Goal: Transaction & Acquisition: Purchase product/service

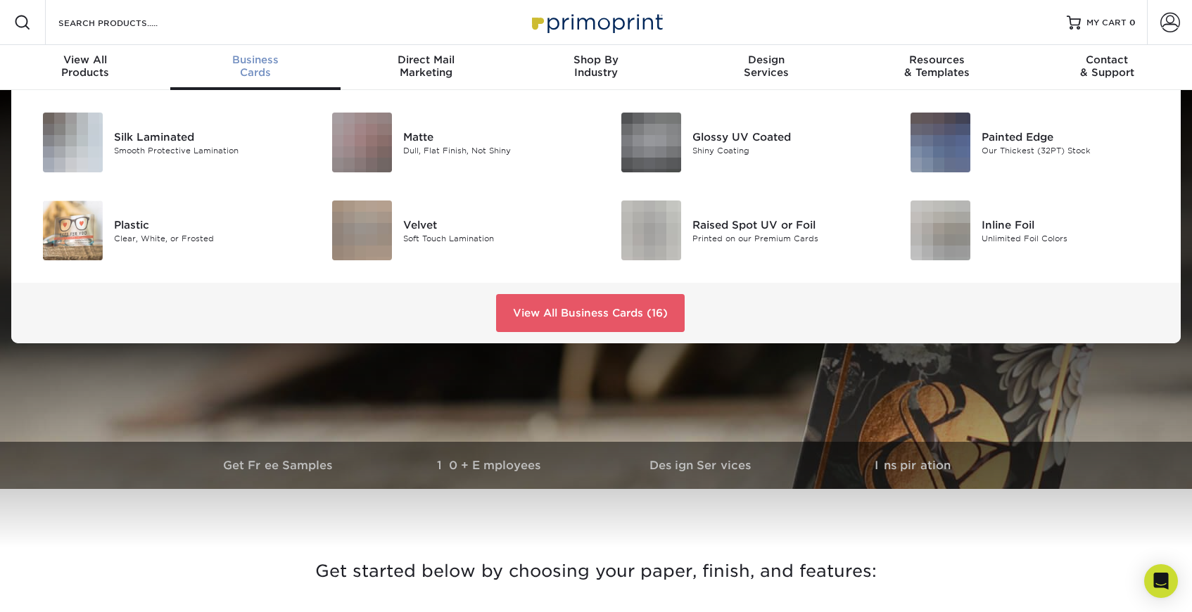
click at [260, 75] on div "Business Cards" at bounding box center [255, 65] width 170 height 25
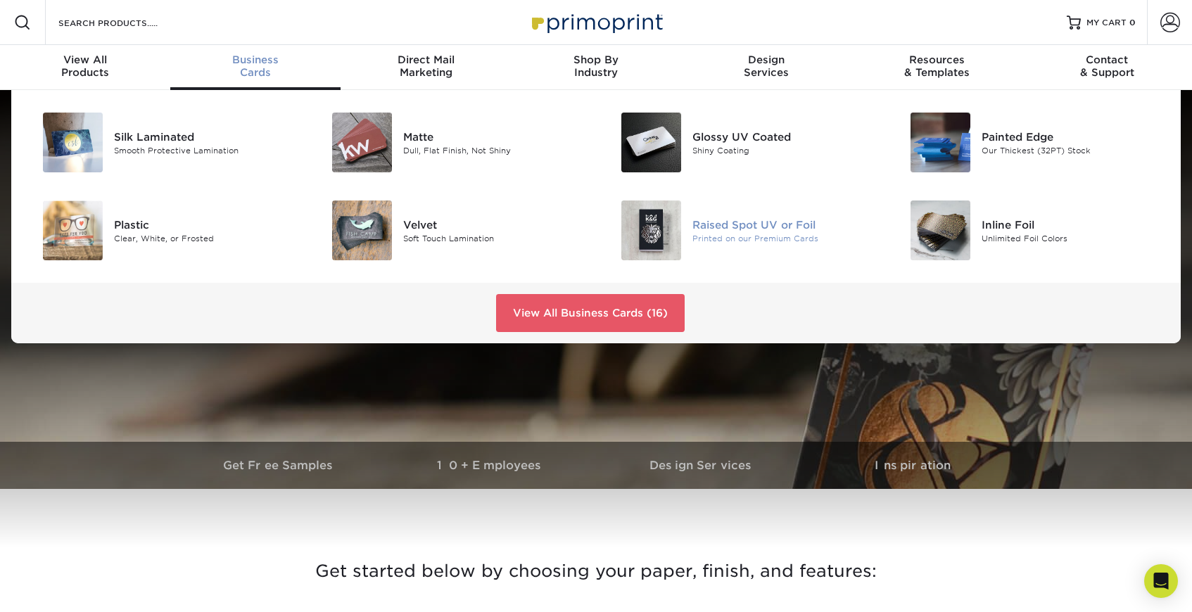
click at [717, 224] on div "Raised Spot UV or Foil" at bounding box center [783, 224] width 182 height 15
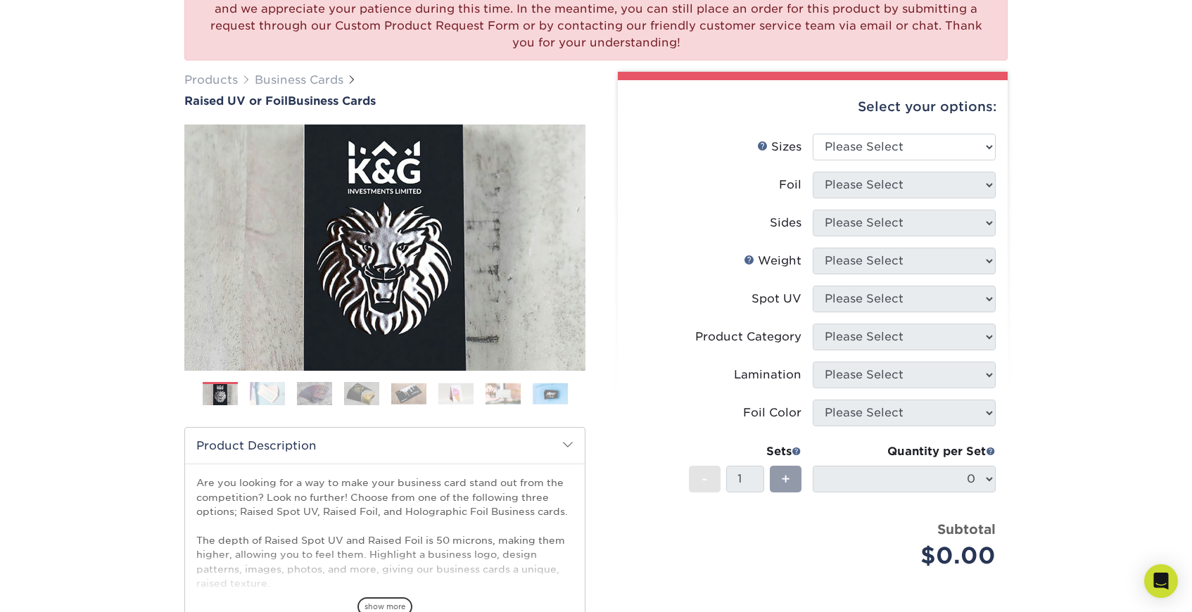
scroll to position [145, 0]
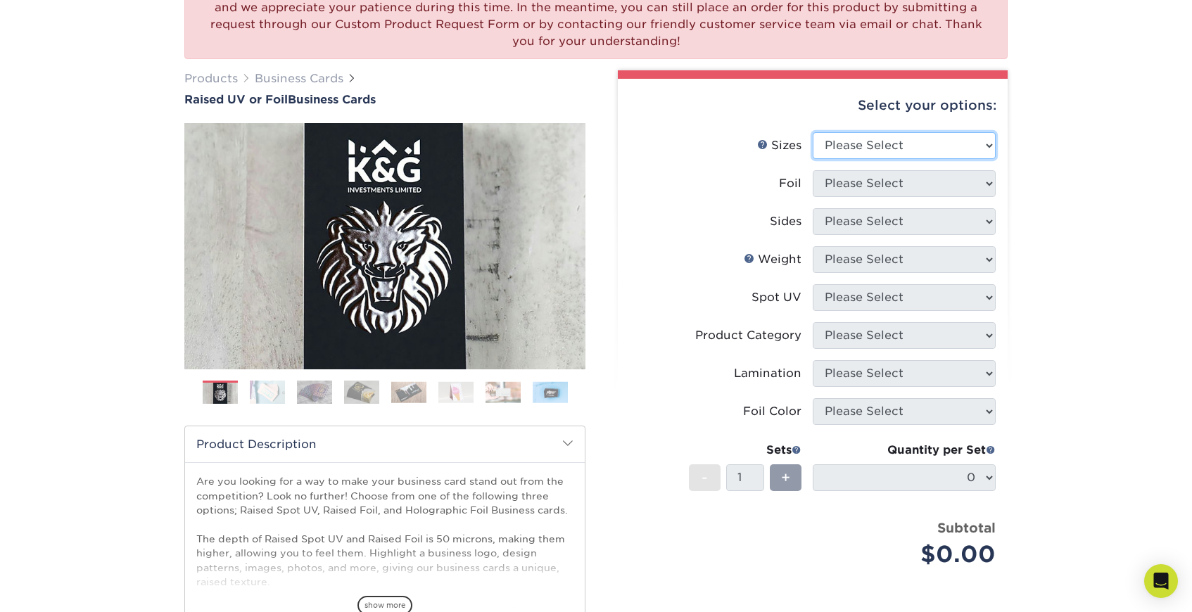
click at [904, 154] on select "Please Select 2" x 3.5" - Standard" at bounding box center [904, 145] width 183 height 27
select select "2.00x3.50"
click at [902, 186] on select "Please Select No Yes" at bounding box center [904, 183] width 183 height 27
select select "1"
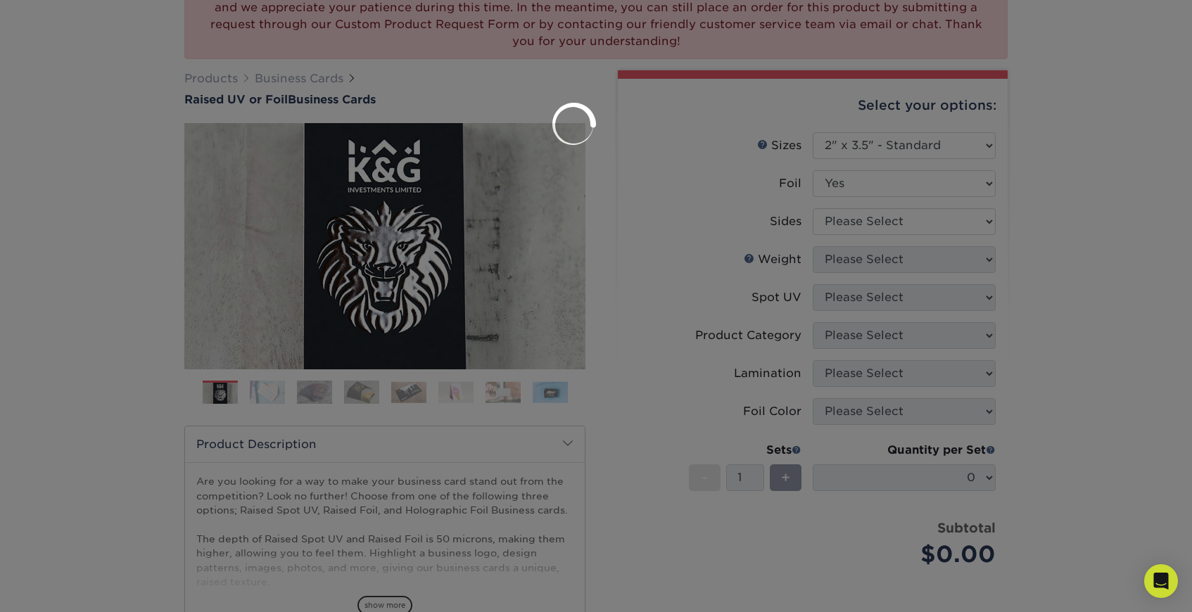
click at [901, 224] on div at bounding box center [596, 306] width 1192 height 612
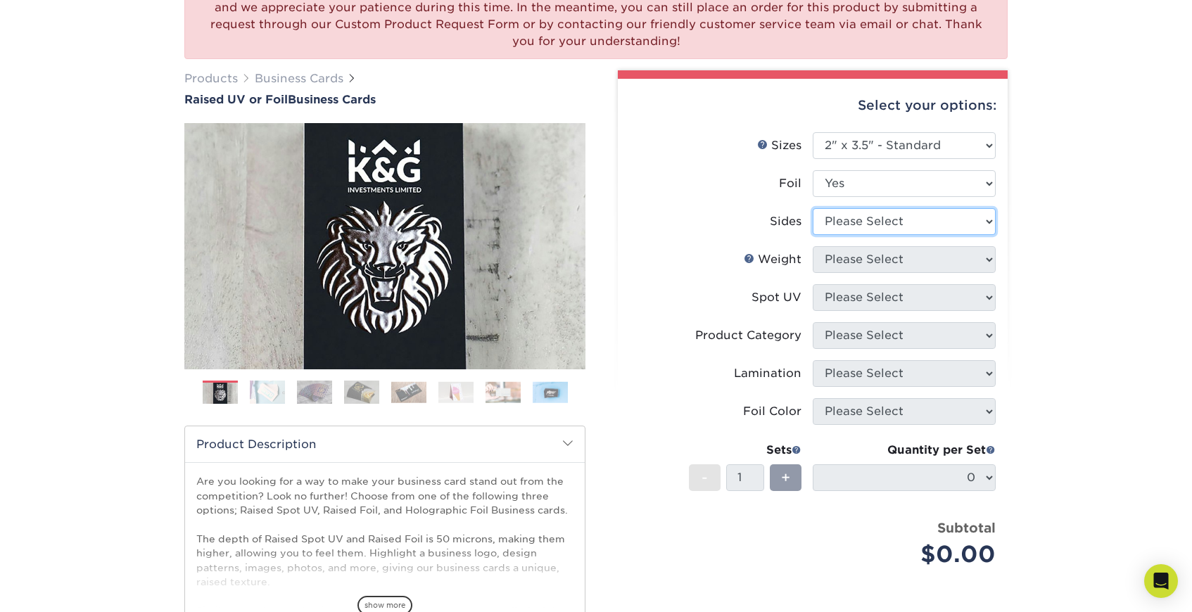
click at [900, 222] on select "Please Select Print Both Sides - Foil Both Sides Print Both Sides - Foil Front …" at bounding box center [904, 221] width 183 height 27
select select "e9e9dfb3-fba1-4d60-972c-fd9ca5904d33"
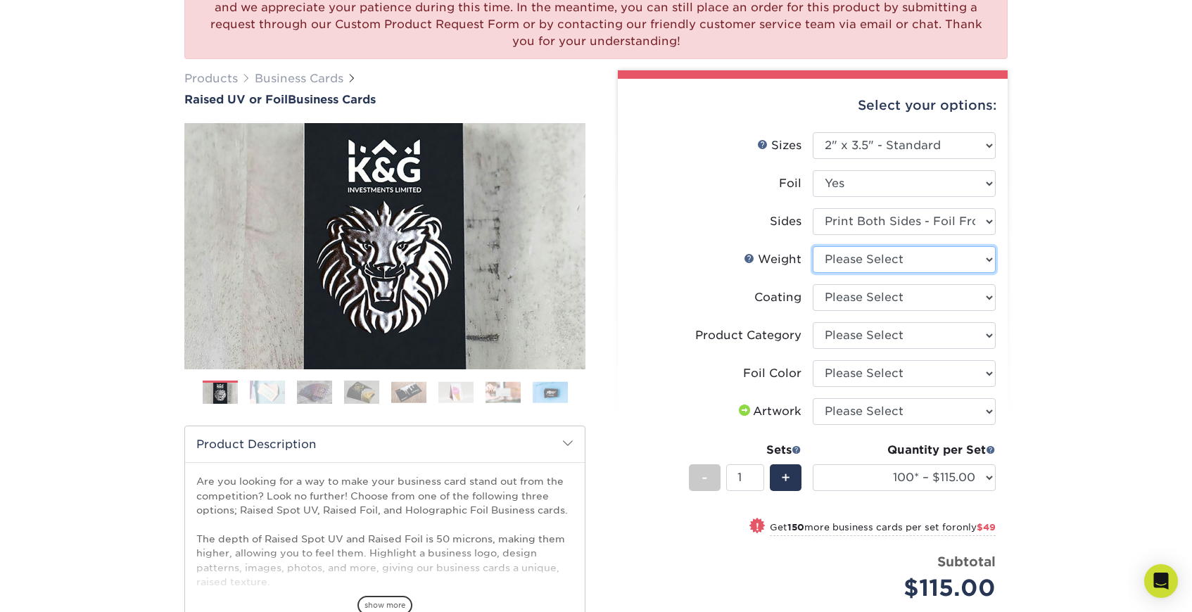
click at [903, 259] on select "Please Select 16PT" at bounding box center [904, 259] width 183 height 27
